Goal: Information Seeking & Learning: Check status

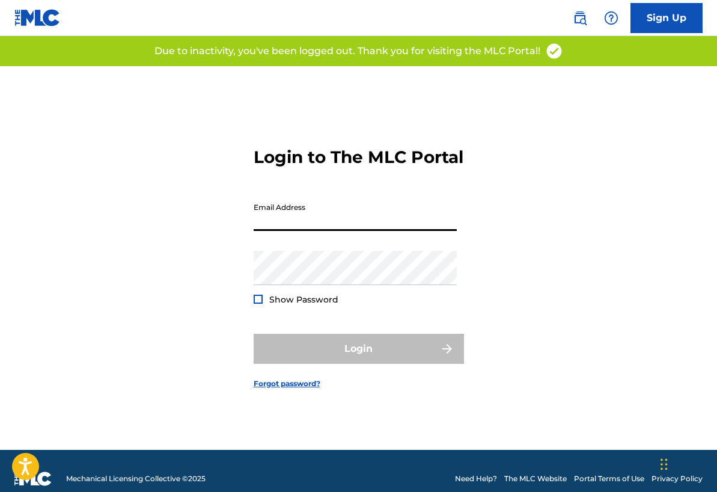
click at [299, 222] on input "Email Address" at bounding box center [355, 214] width 203 height 34
type input "[EMAIL_ADDRESS][DOMAIN_NAME]"
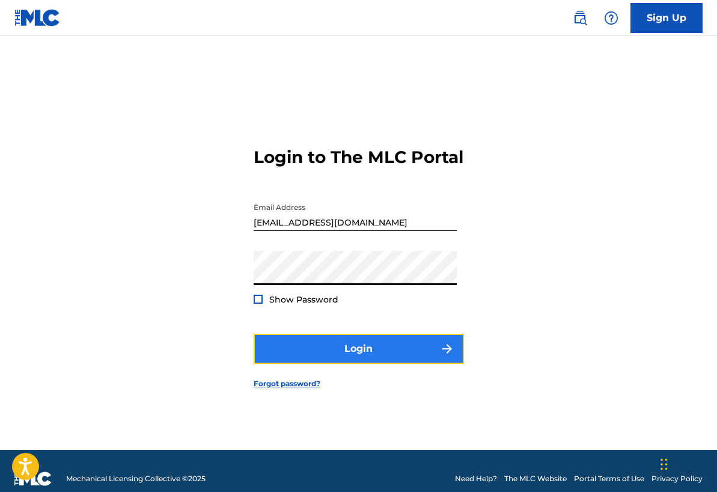
click at [359, 364] on button "Login" at bounding box center [359, 349] width 210 height 30
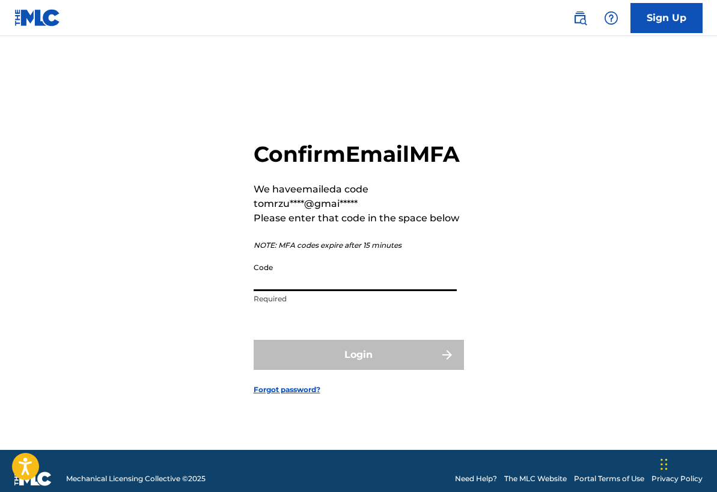
click at [291, 291] on input "Code" at bounding box center [355, 274] width 203 height 34
paste input "889406"
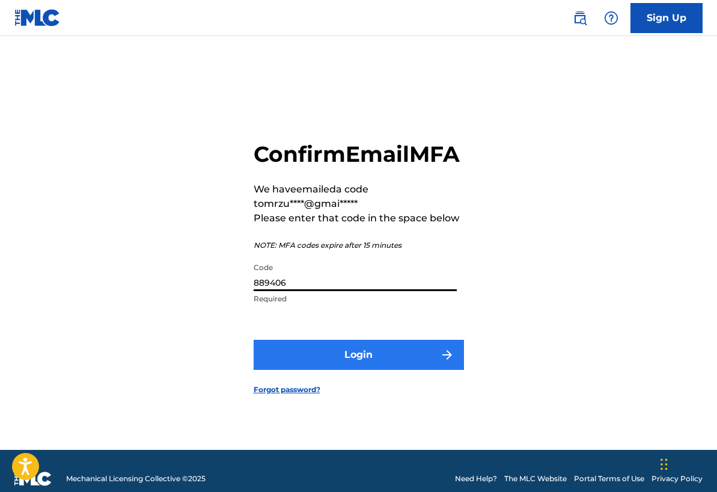
type input "889406"
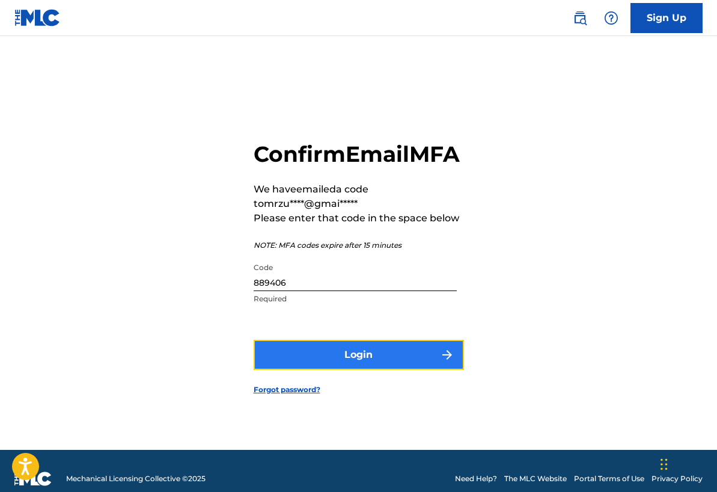
click at [382, 370] on button "Login" at bounding box center [359, 355] width 210 height 30
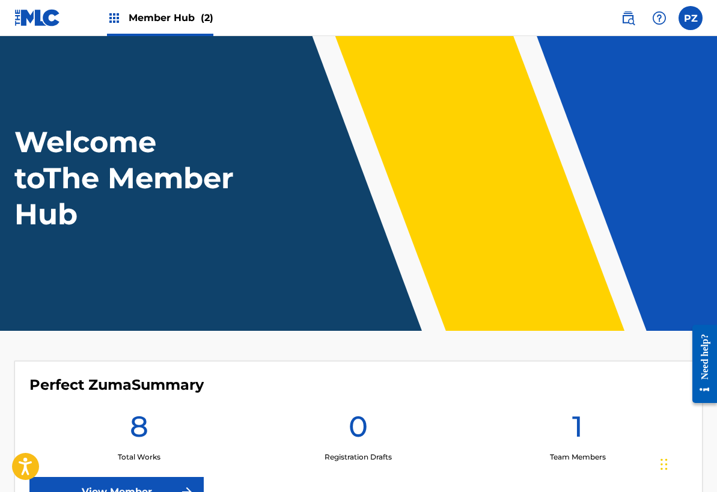
click at [29, 20] on img at bounding box center [37, 17] width 46 height 17
click at [190, 17] on span "Member Hub (2)" at bounding box center [171, 18] width 85 height 14
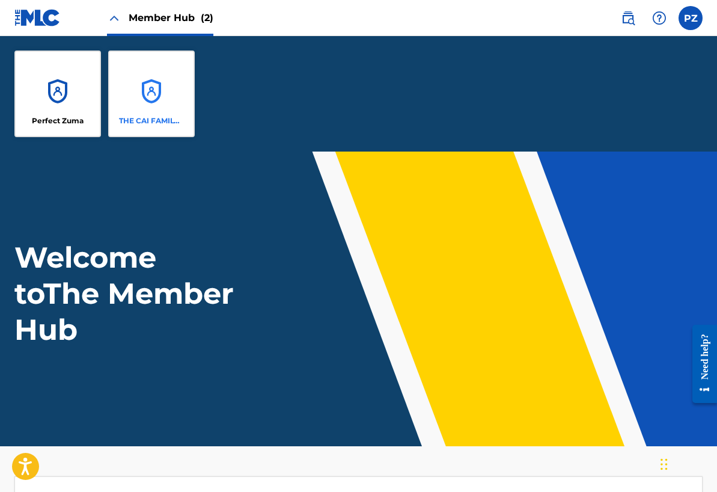
click at [161, 113] on div "THE CAI FAMILY (PTY) LTD" at bounding box center [151, 93] width 87 height 87
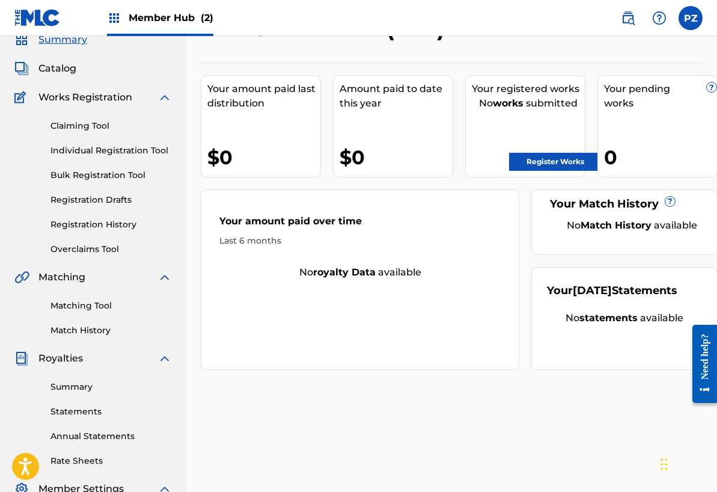
scroll to position [53, 0]
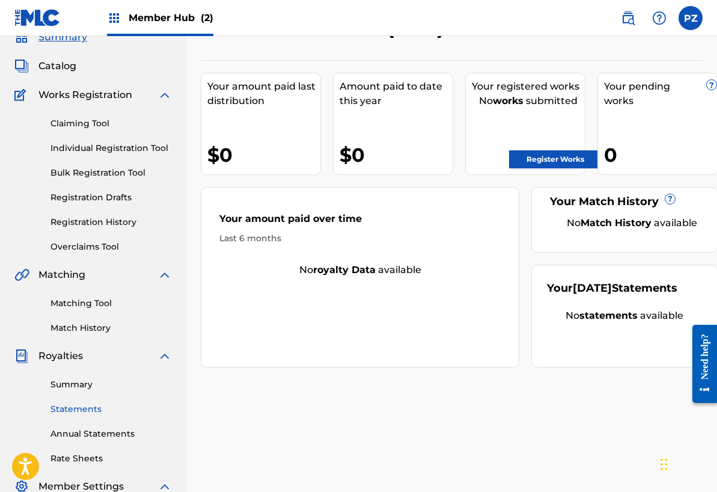
click at [83, 407] on link "Statements" at bounding box center [110, 409] width 121 height 13
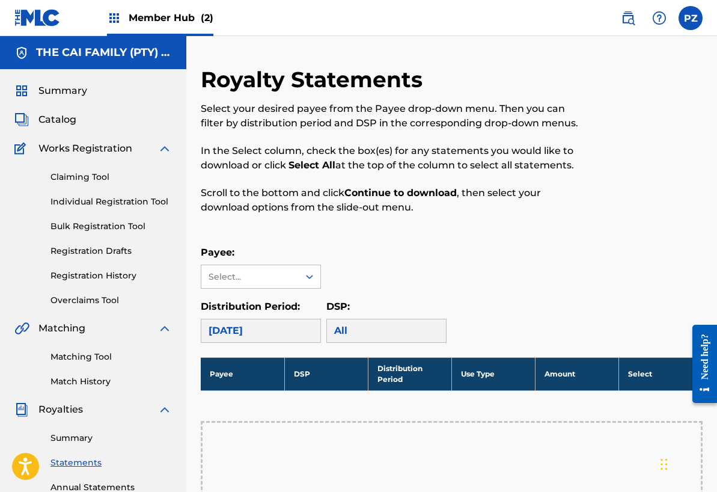
click at [172, 7] on div "Member Hub (2)" at bounding box center [160, 17] width 106 height 35
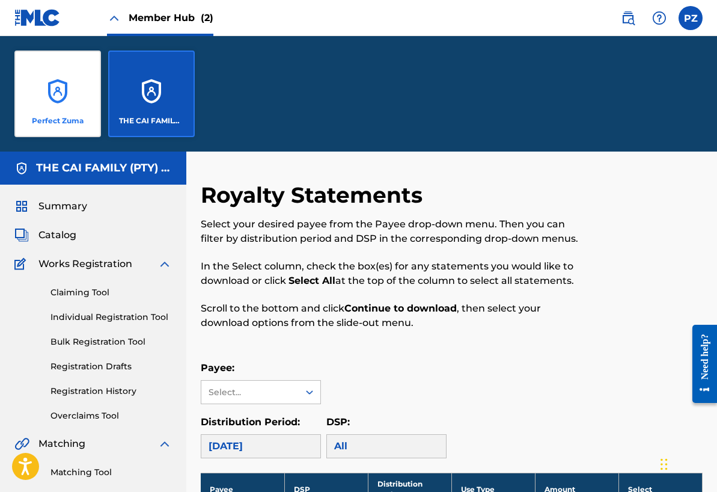
click at [53, 96] on div "Perfect Zuma" at bounding box center [57, 93] width 87 height 87
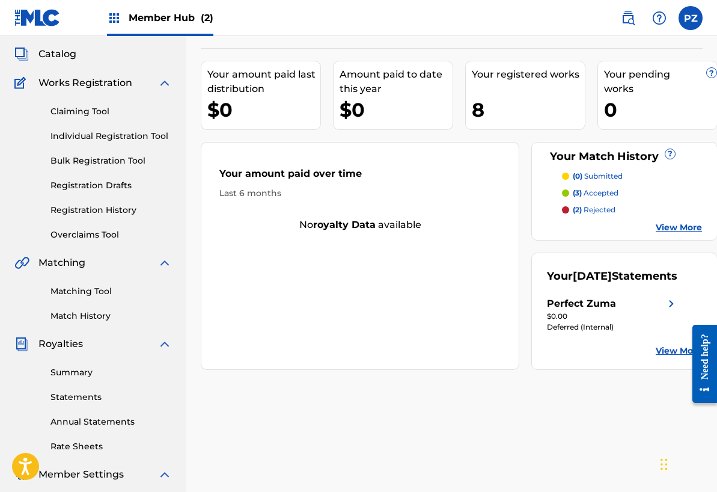
scroll to position [64, 0]
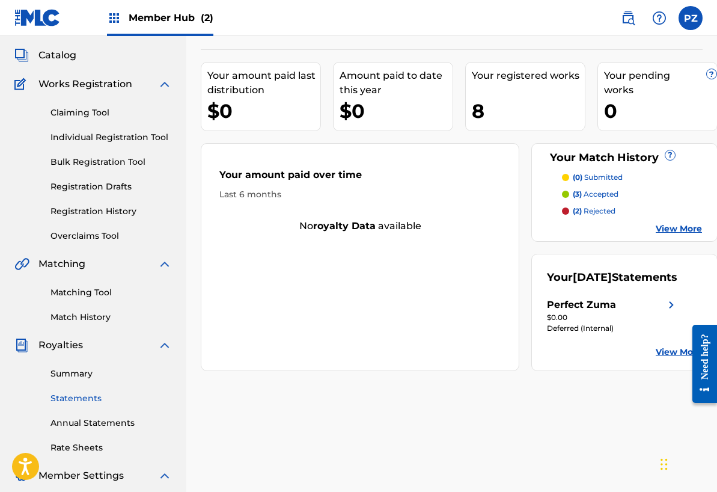
click at [76, 398] on link "Statements" at bounding box center [110, 398] width 121 height 13
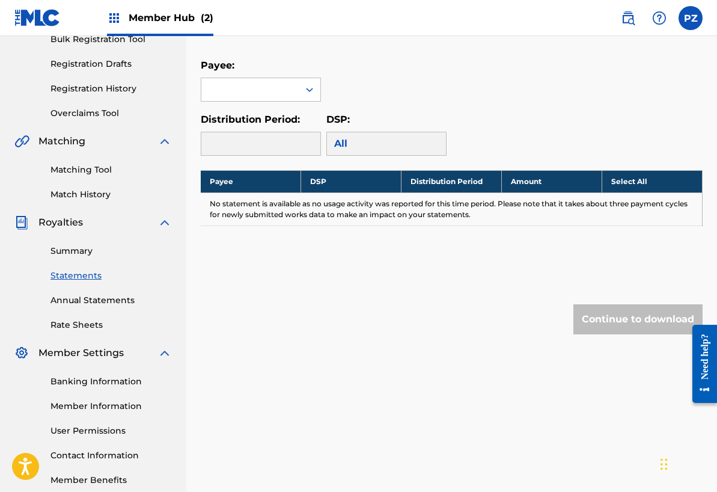
scroll to position [195, 0]
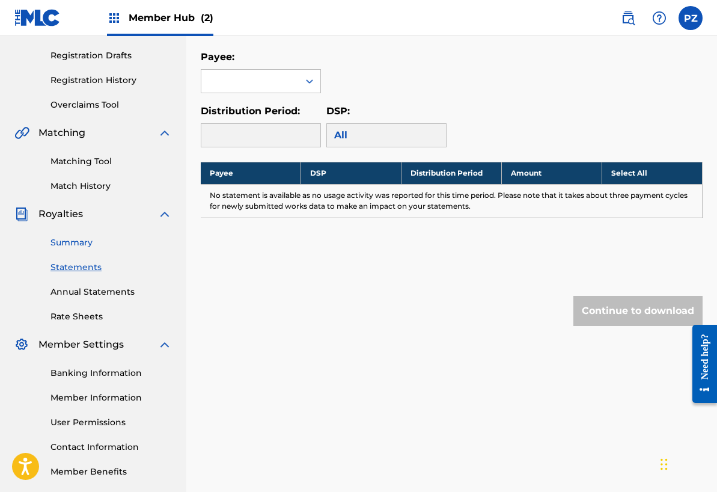
click at [76, 242] on link "Summary" at bounding box center [110, 242] width 121 height 13
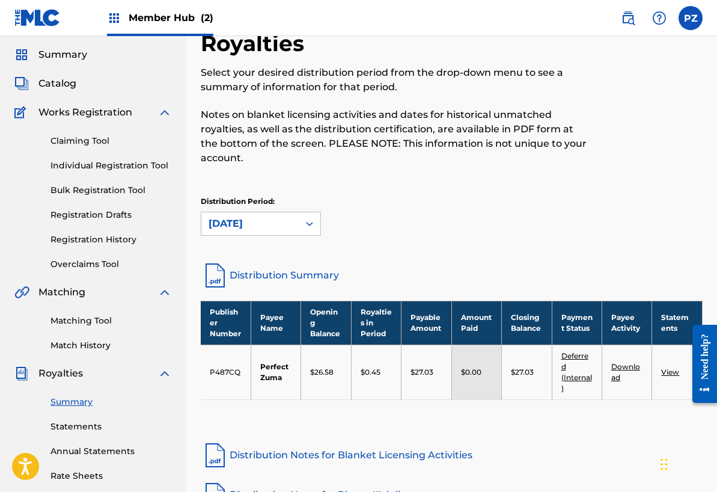
scroll to position [27, 0]
